Goal: Information Seeking & Learning: Learn about a topic

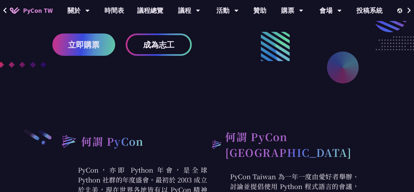
scroll to position [150, 0]
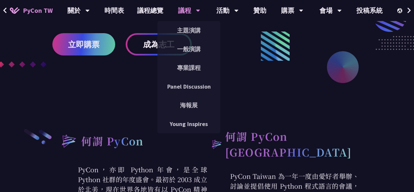
click at [180, 10] on div "議程" at bounding box center [189, 10] width 22 height 21
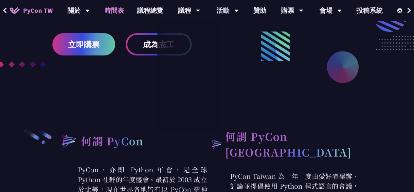
click at [120, 12] on link "時間表" at bounding box center [114, 10] width 33 height 21
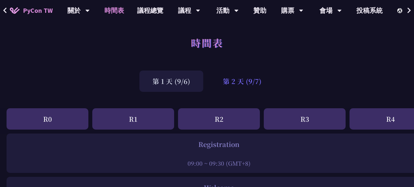
click at [224, 82] on div "第 2 天 (9/7)" at bounding box center [242, 80] width 65 height 21
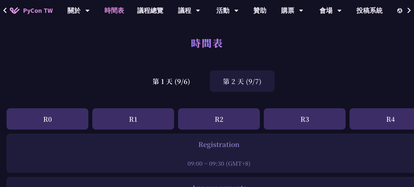
click at [236, 86] on div "第 2 天 (9/7)" at bounding box center [242, 80] width 65 height 21
click at [226, 82] on div "第 2 天 (9/7)" at bounding box center [242, 80] width 65 height 21
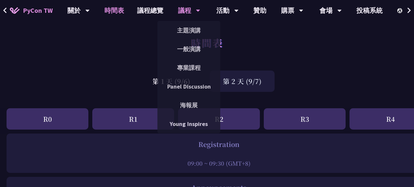
click at [190, 7] on div "議程" at bounding box center [189, 10] width 22 height 21
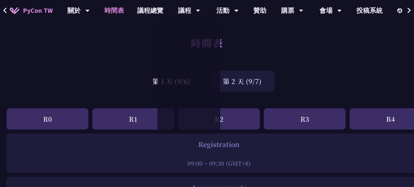
click at [297, 65] on div "時間表" at bounding box center [207, 50] width 414 height 34
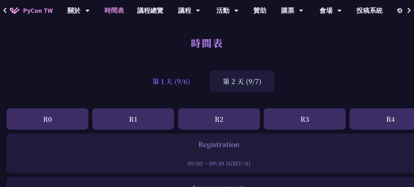
click at [187, 91] on div "第 1 天 (9/6)" at bounding box center [172, 80] width 64 height 21
